Goal: Entertainment & Leisure: Consume media (video, audio)

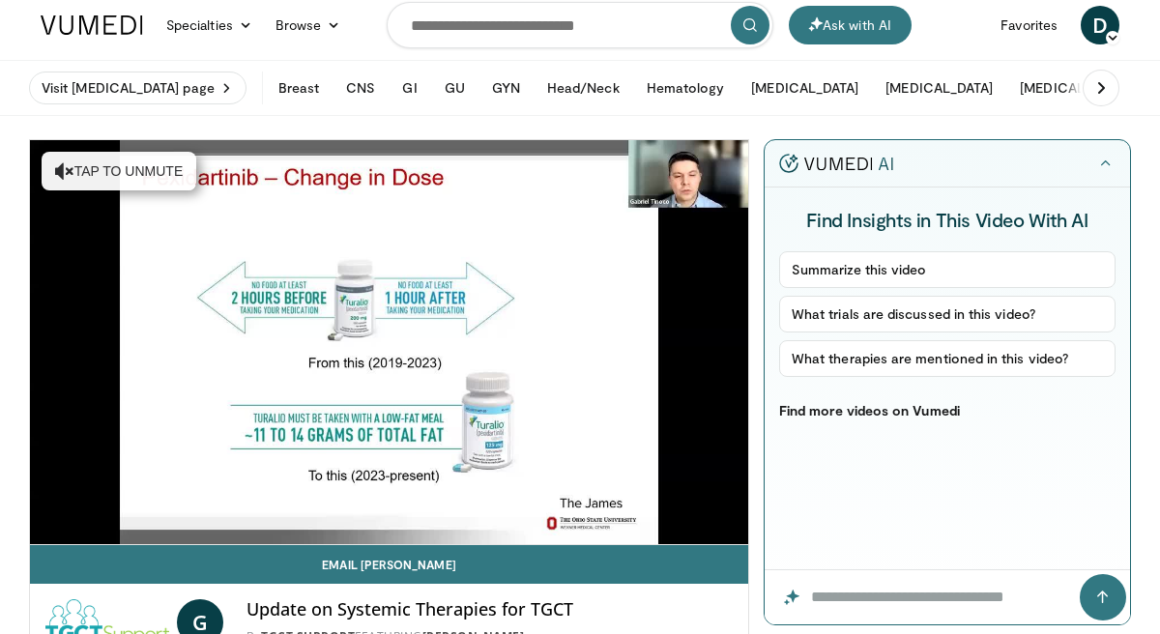
scroll to position [7, 0]
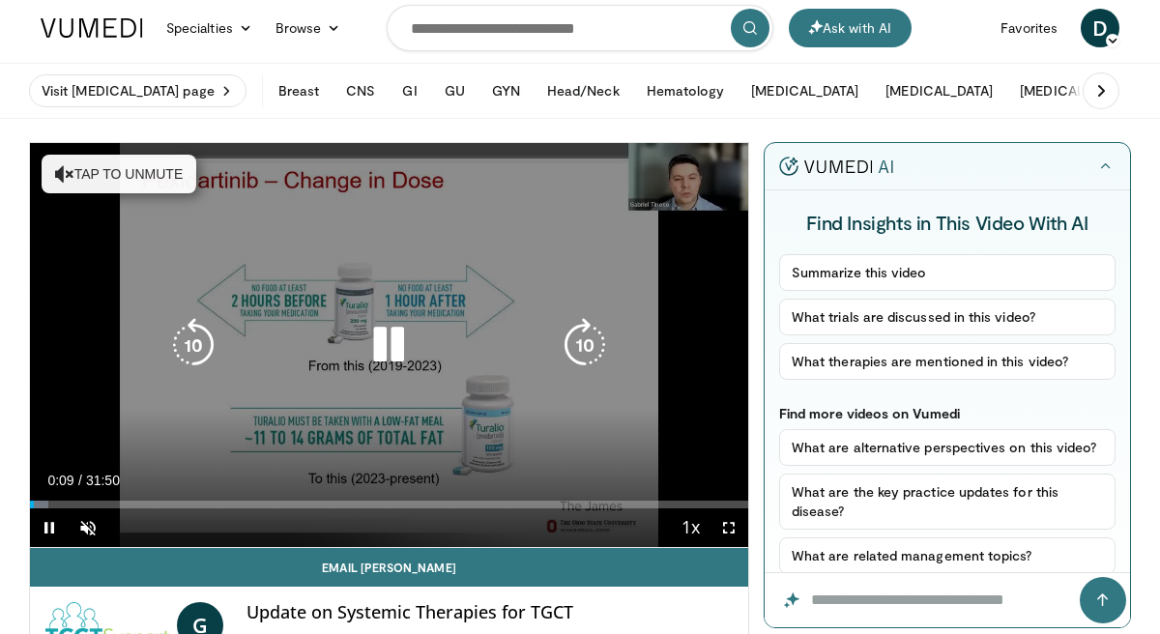
click at [150, 176] on button "Tap to unmute" at bounding box center [119, 174] width 155 height 39
click at [390, 349] on icon "Video Player" at bounding box center [389, 345] width 54 height 54
